Goal: Find specific page/section

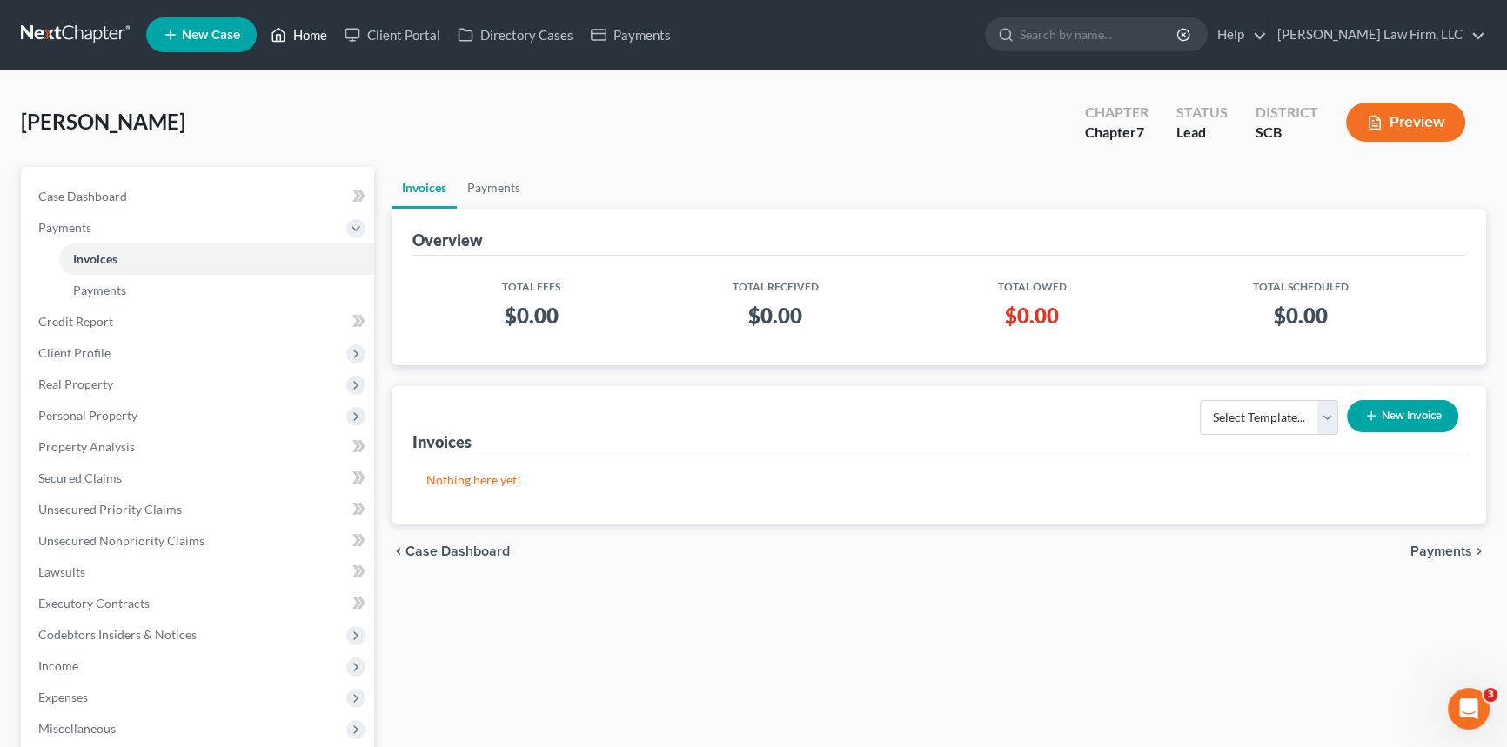
click at [314, 24] on link "Home" at bounding box center [299, 34] width 74 height 31
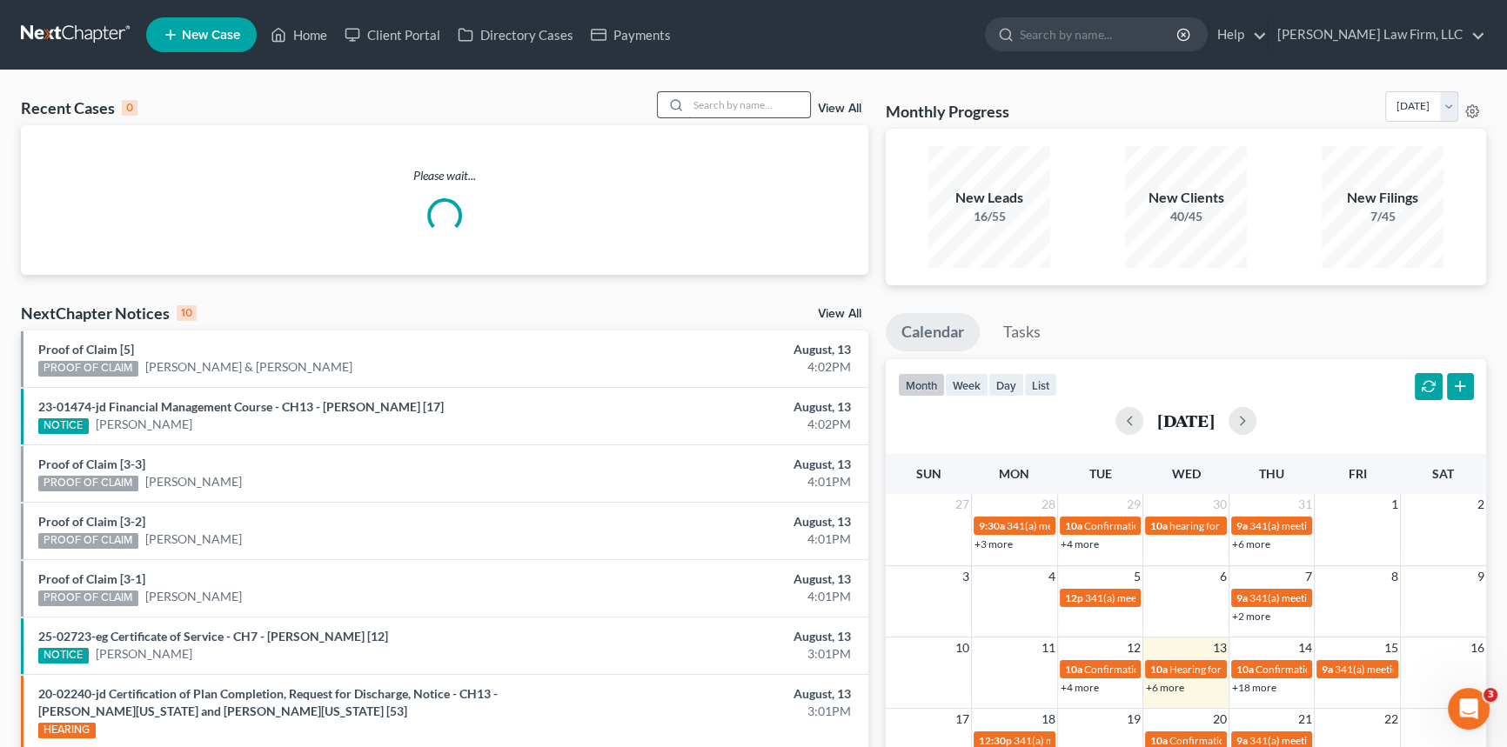
click at [697, 100] on input "search" at bounding box center [749, 104] width 122 height 25
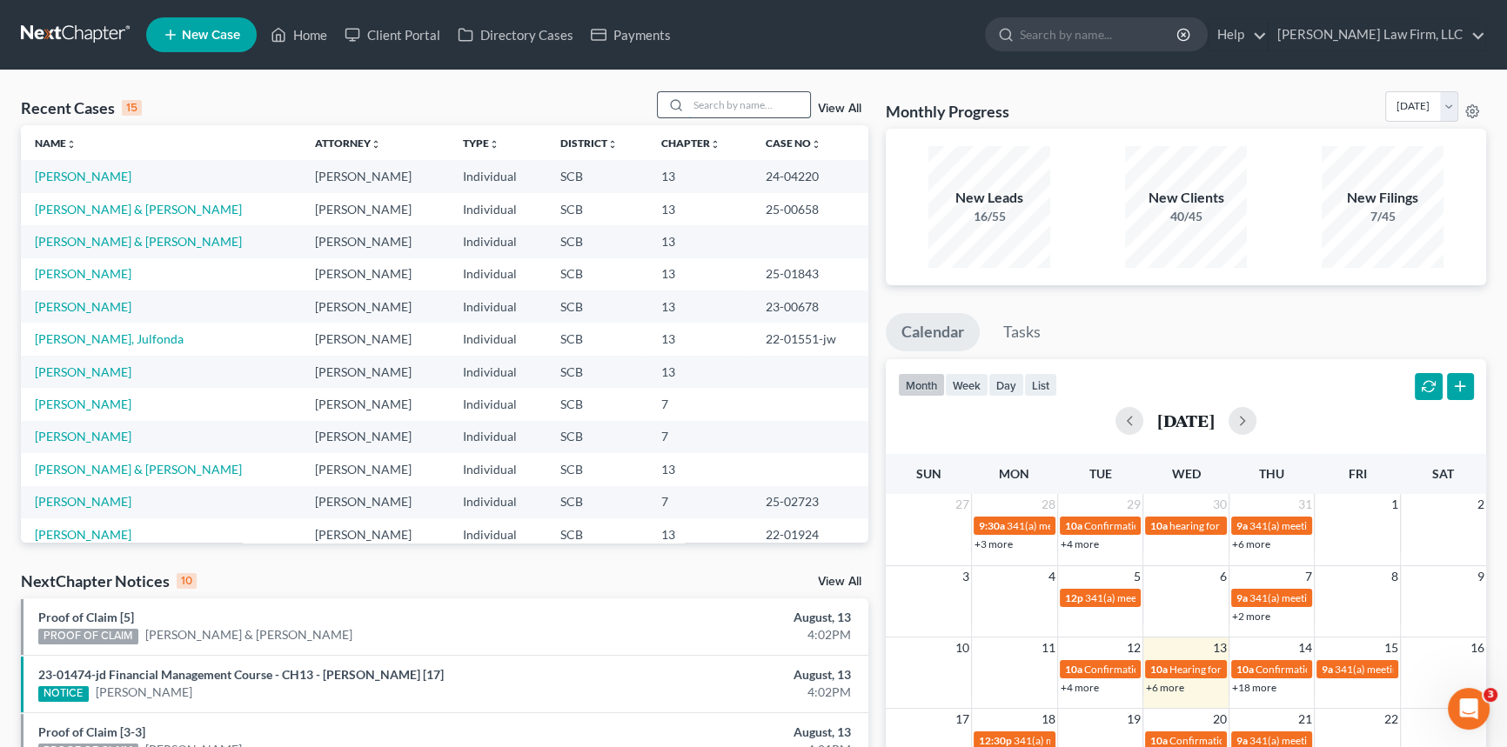
type input "g"
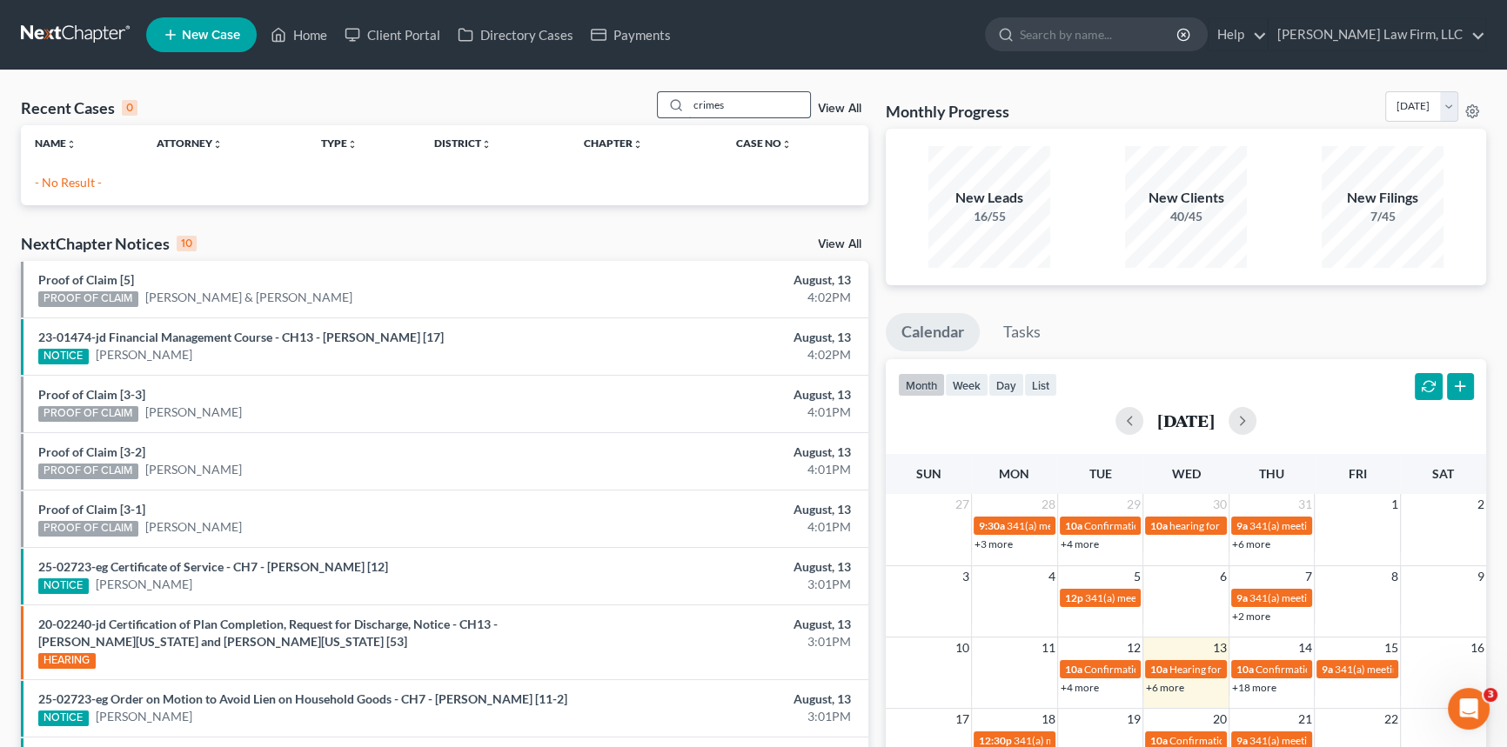
drag, startPoint x: 726, startPoint y: 105, endPoint x: 670, endPoint y: 109, distance: 55.8
click at [673, 109] on div "crimes" at bounding box center [734, 104] width 155 height 27
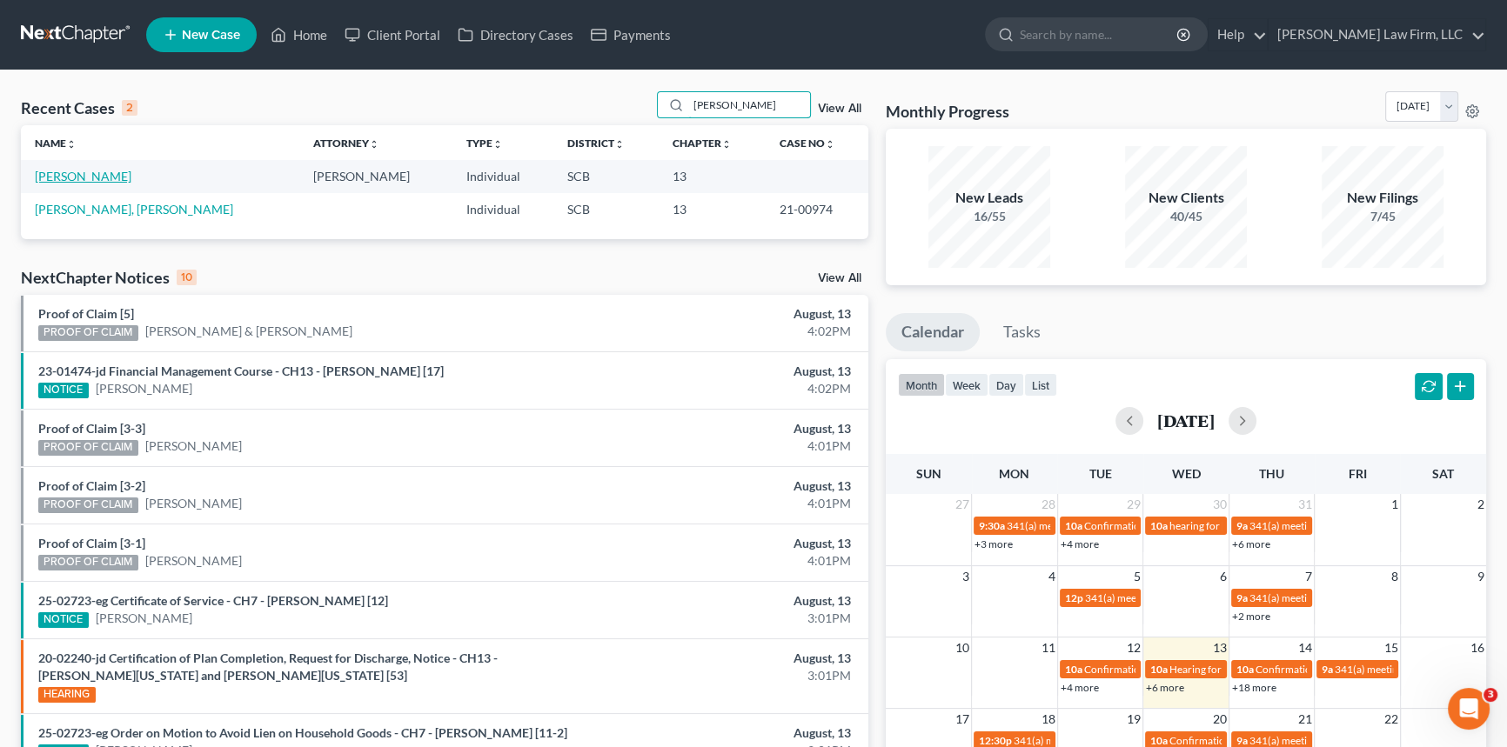
type input "[PERSON_NAME]"
click at [65, 173] on link "[PERSON_NAME]" at bounding box center [83, 176] width 97 height 15
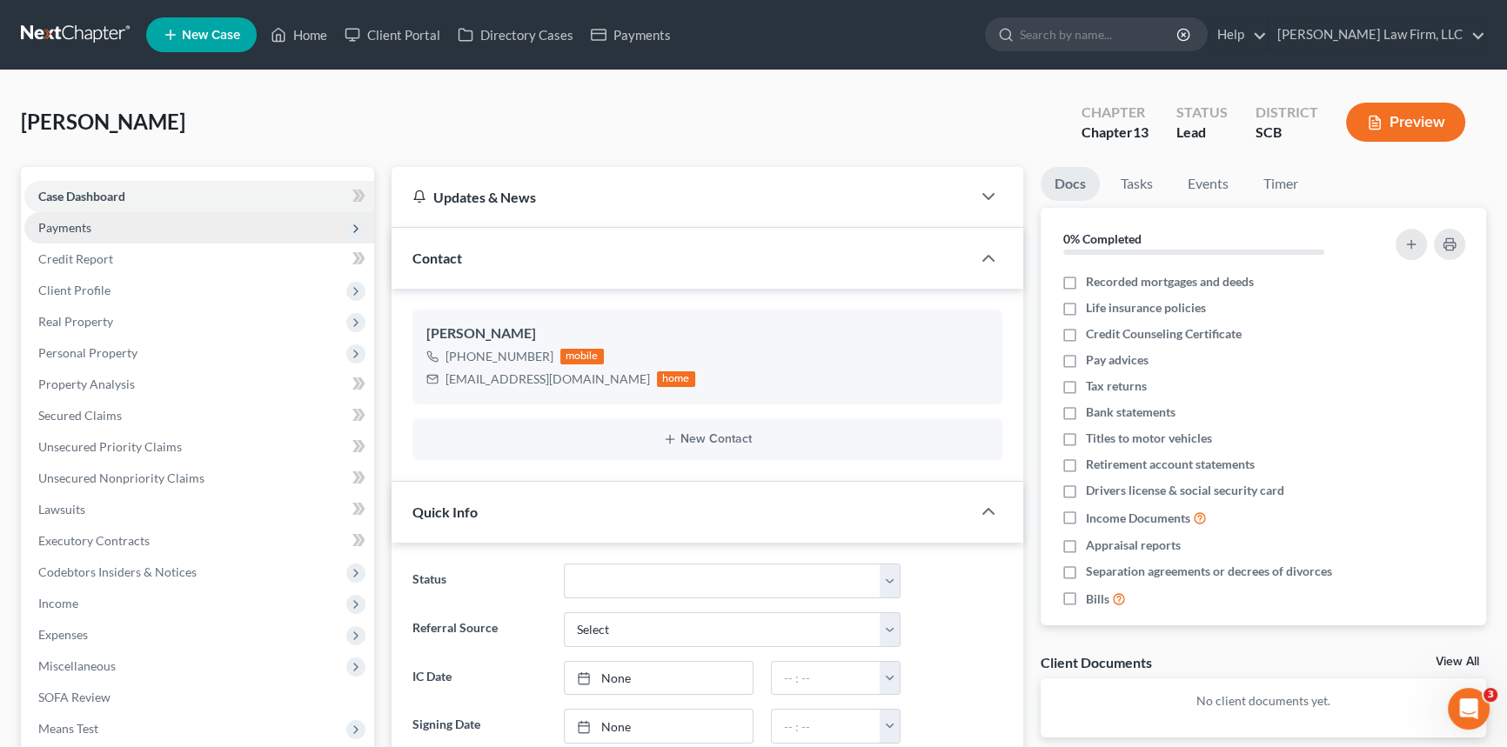
drag, startPoint x: 78, startPoint y: 225, endPoint x: 204, endPoint y: 223, distance: 125.3
click at [78, 225] on span "Payments" at bounding box center [64, 227] width 53 height 15
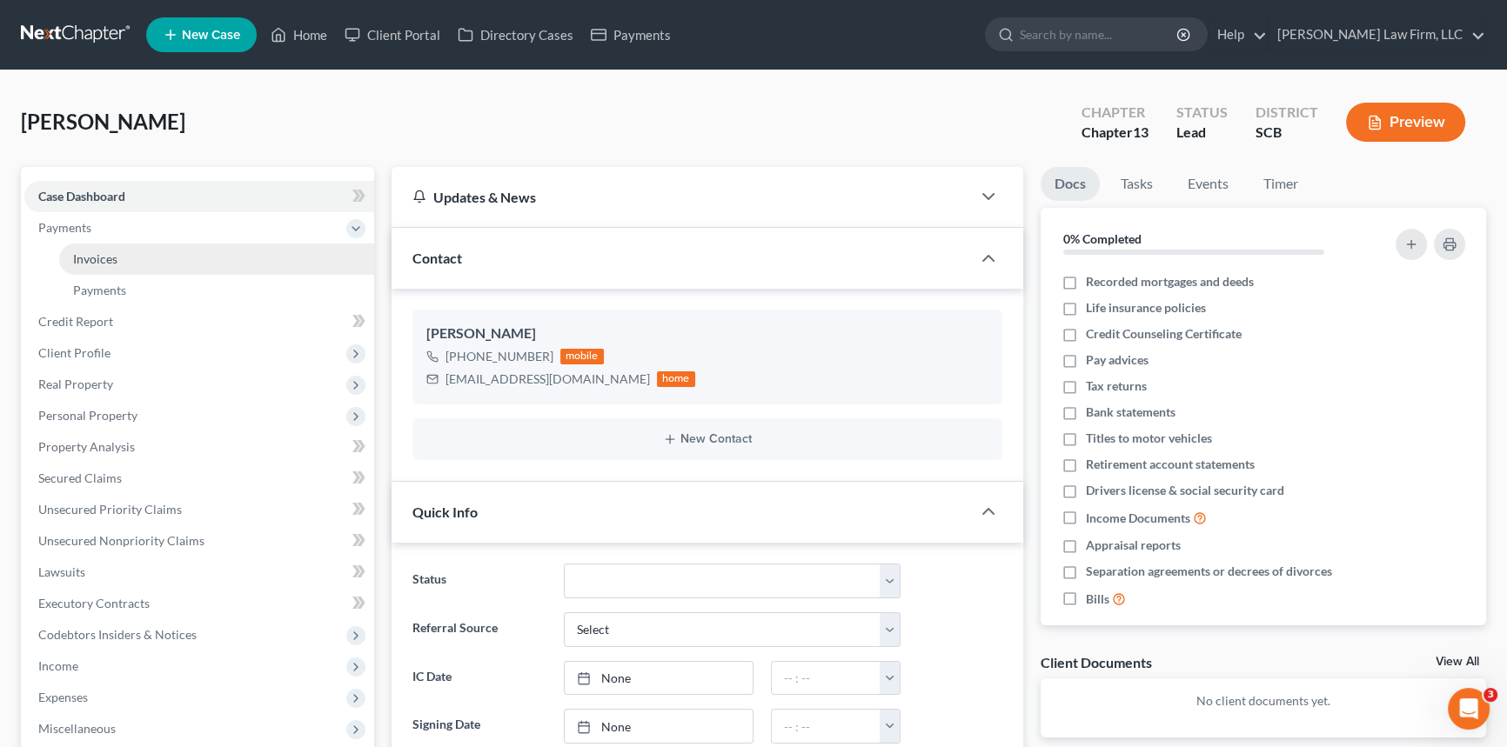
click at [91, 253] on span "Invoices" at bounding box center [95, 258] width 44 height 15
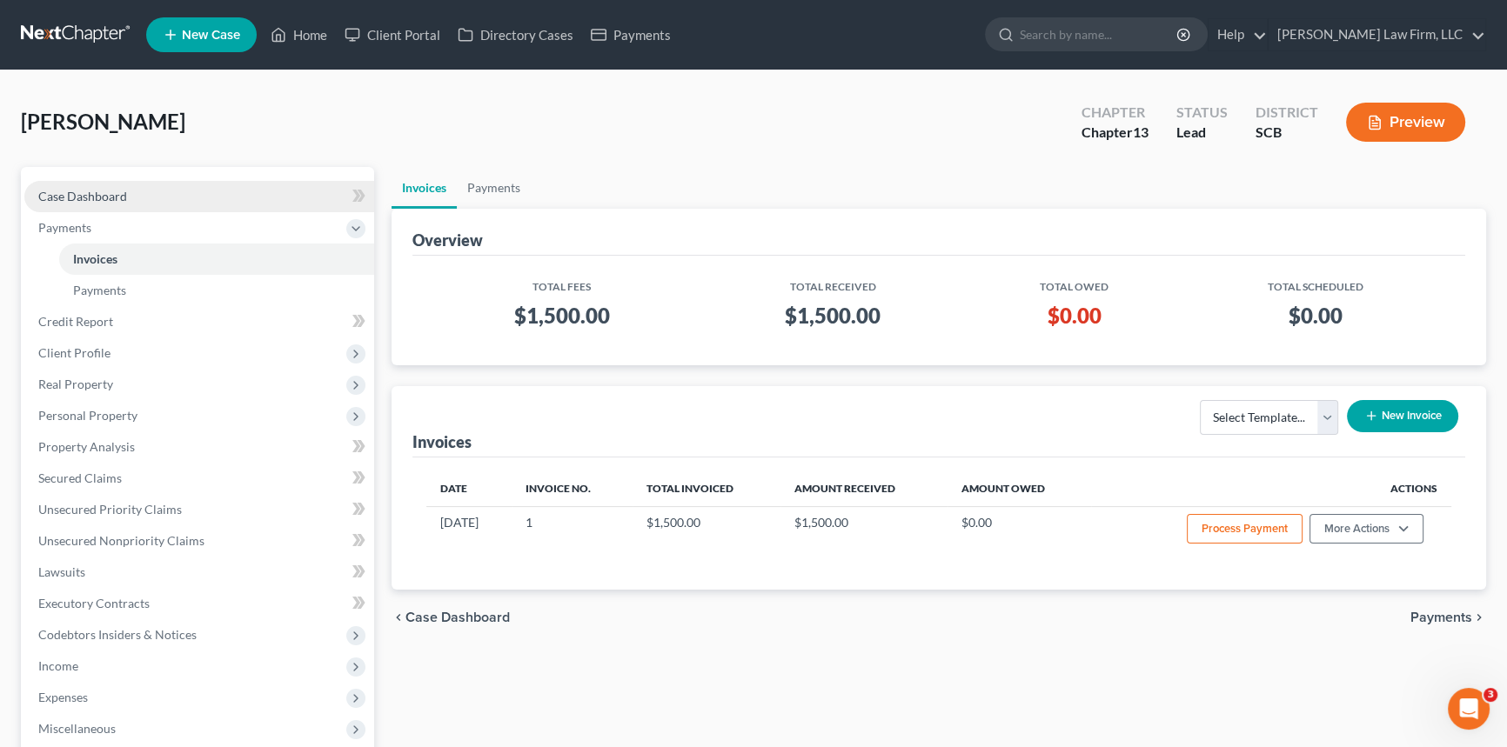
click at [91, 191] on span "Case Dashboard" at bounding box center [82, 196] width 89 height 15
